Goal: Information Seeking & Learning: Check status

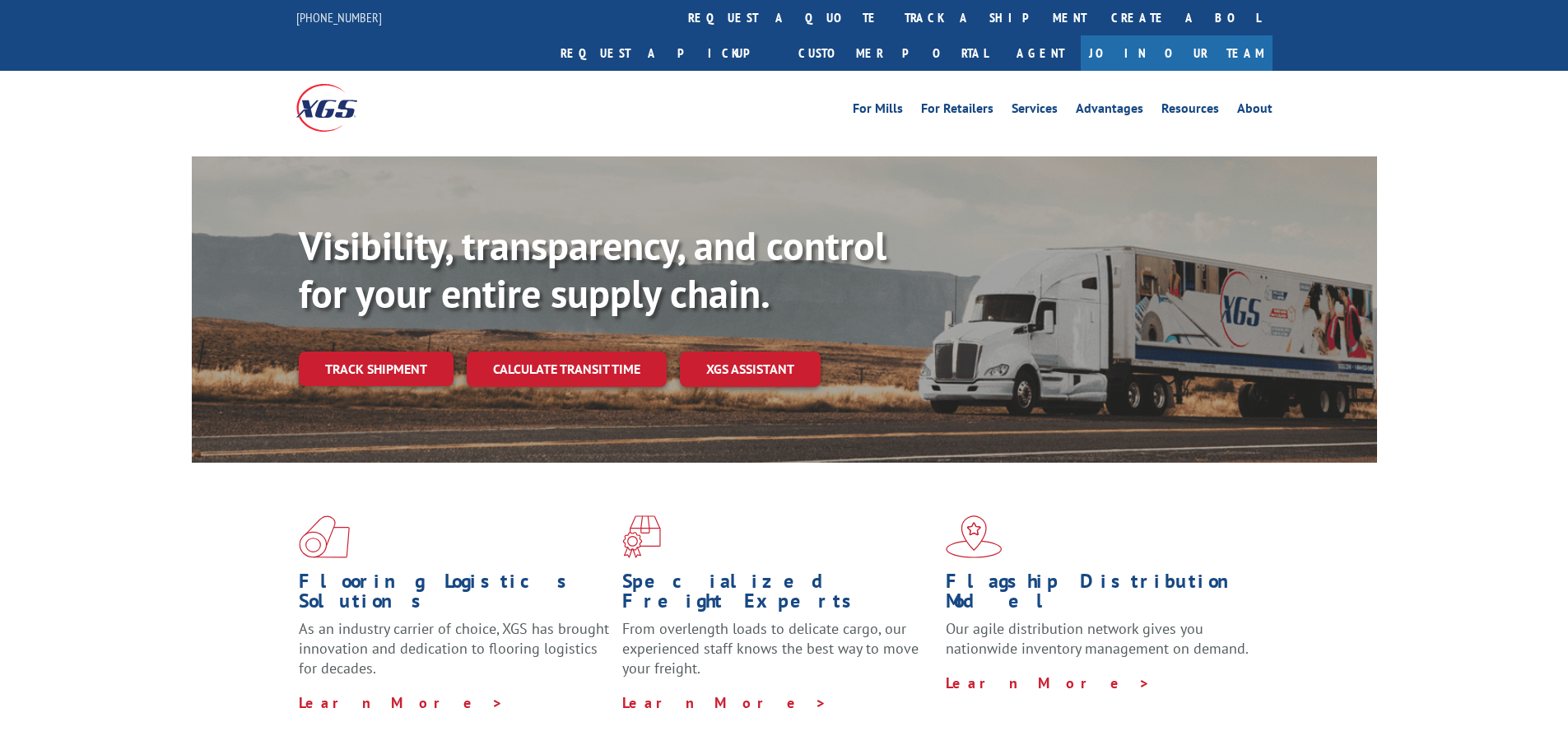
click at [353, 355] on div "Visibility, transparency, and control for your entire supply chain. Track shipm…" at bounding box center [837, 336] width 1078 height 229
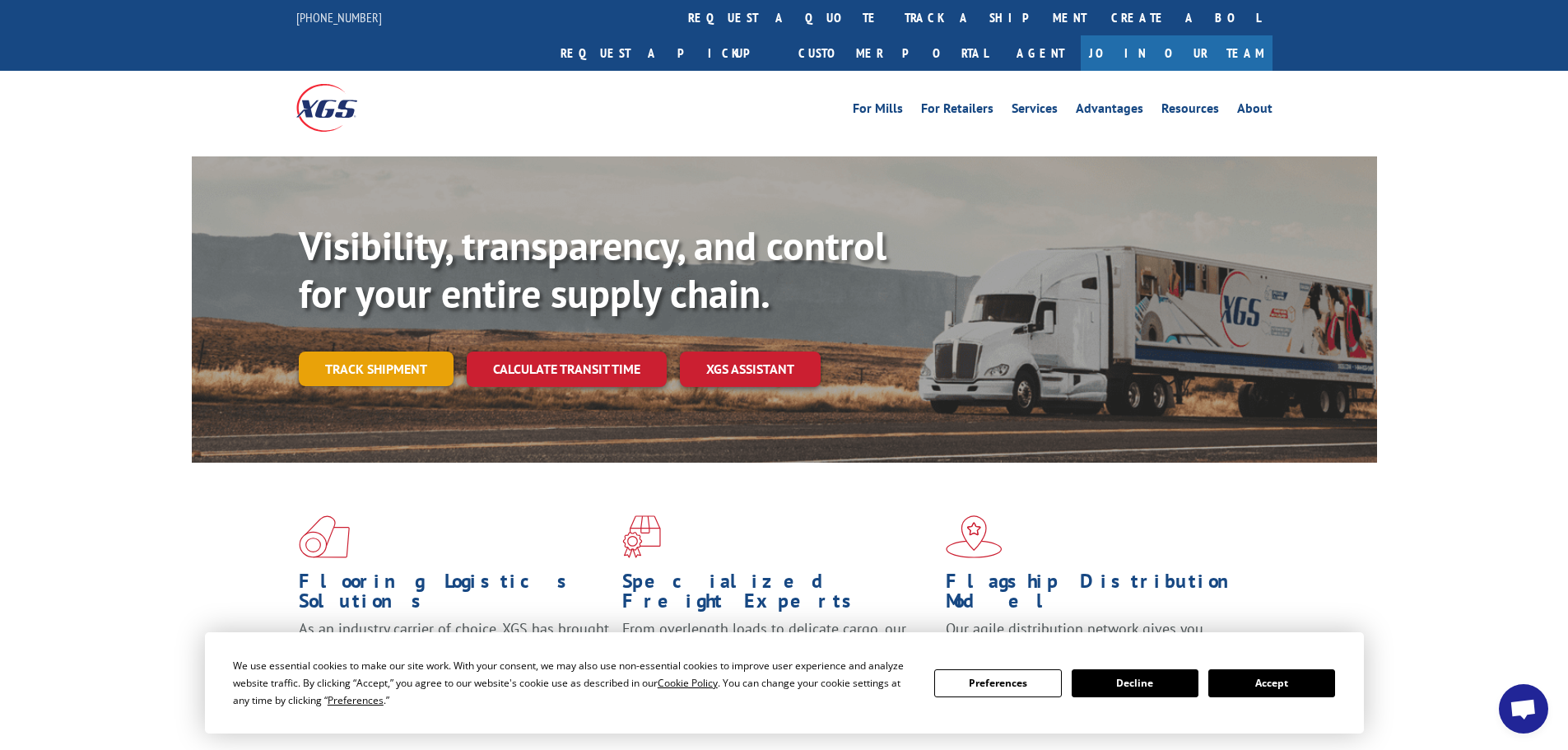
click at [346, 352] on link "Track shipment" at bounding box center [375, 369] width 154 height 35
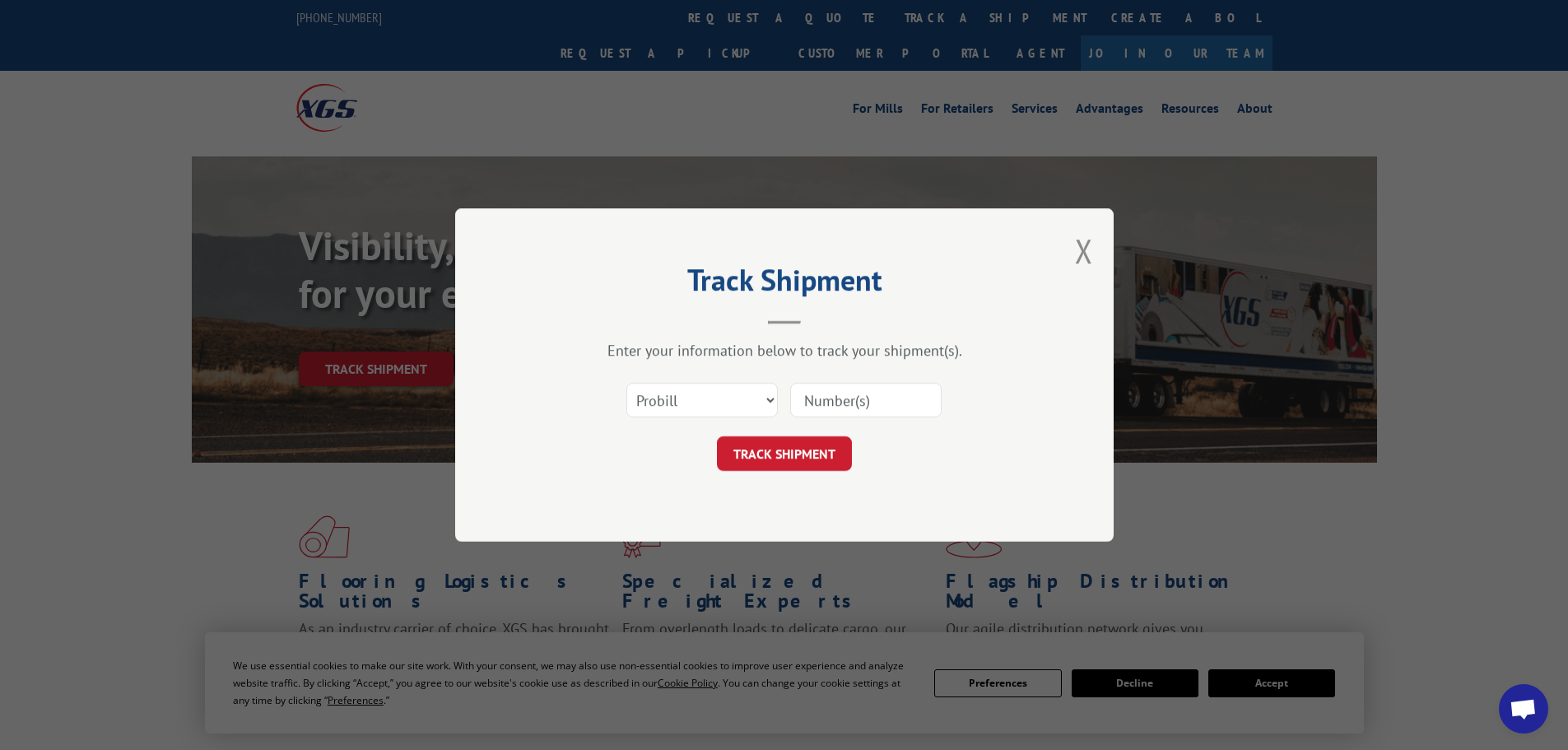
click at [880, 400] on input at bounding box center [866, 400] width 152 height 35
paste input "17693791"
type input "17693791"
click at [773, 447] on button "TRACK SHIPMENT" at bounding box center [784, 454] width 135 height 35
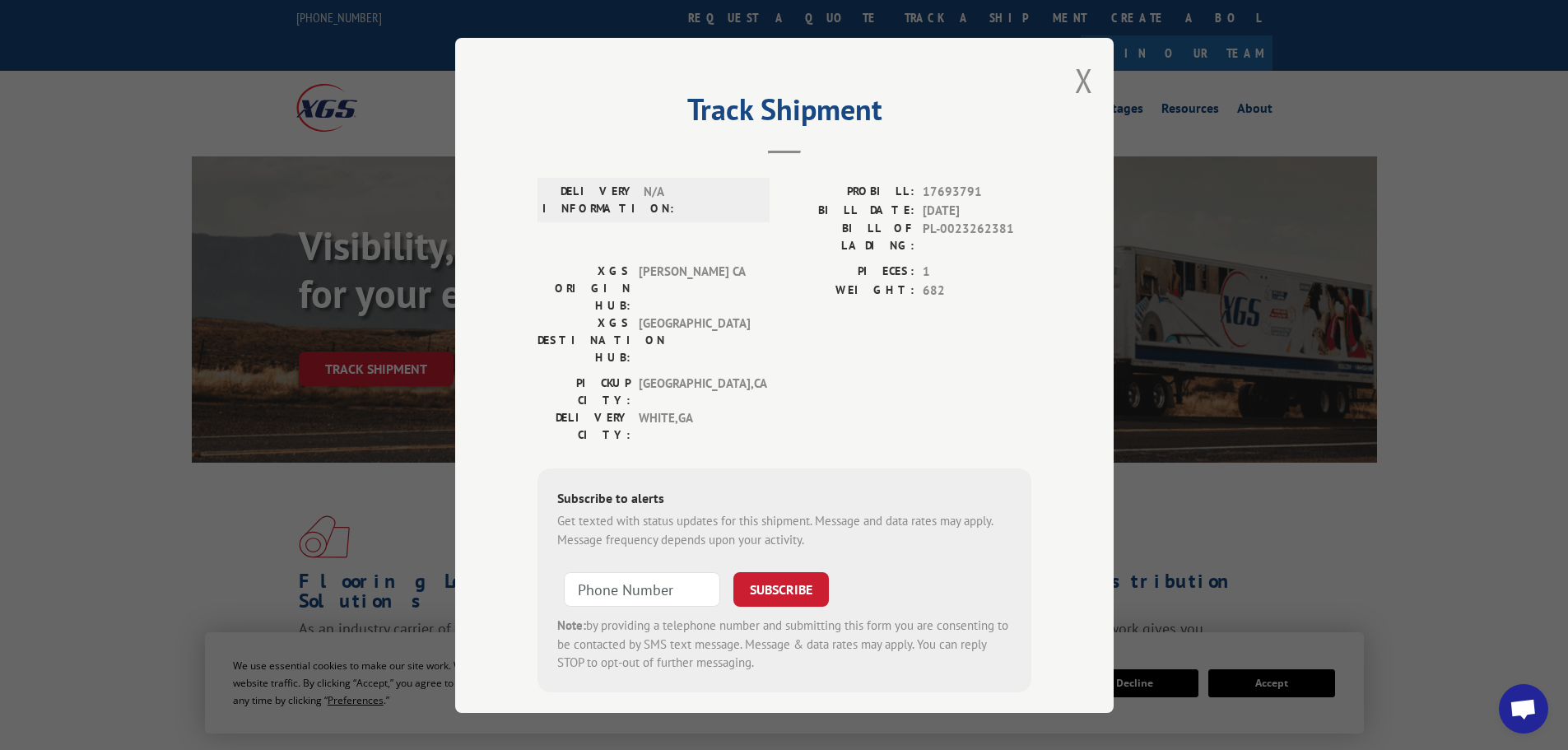
click at [752, 375] on div "[GEOGRAPHIC_DATA]: [GEOGRAPHIC_DATA] , [GEOGRAPHIC_DATA]" at bounding box center [647, 392] width 222 height 35
click at [1089, 87] on button "Close modal" at bounding box center [1084, 80] width 18 height 44
